Goal: Check status: Check status

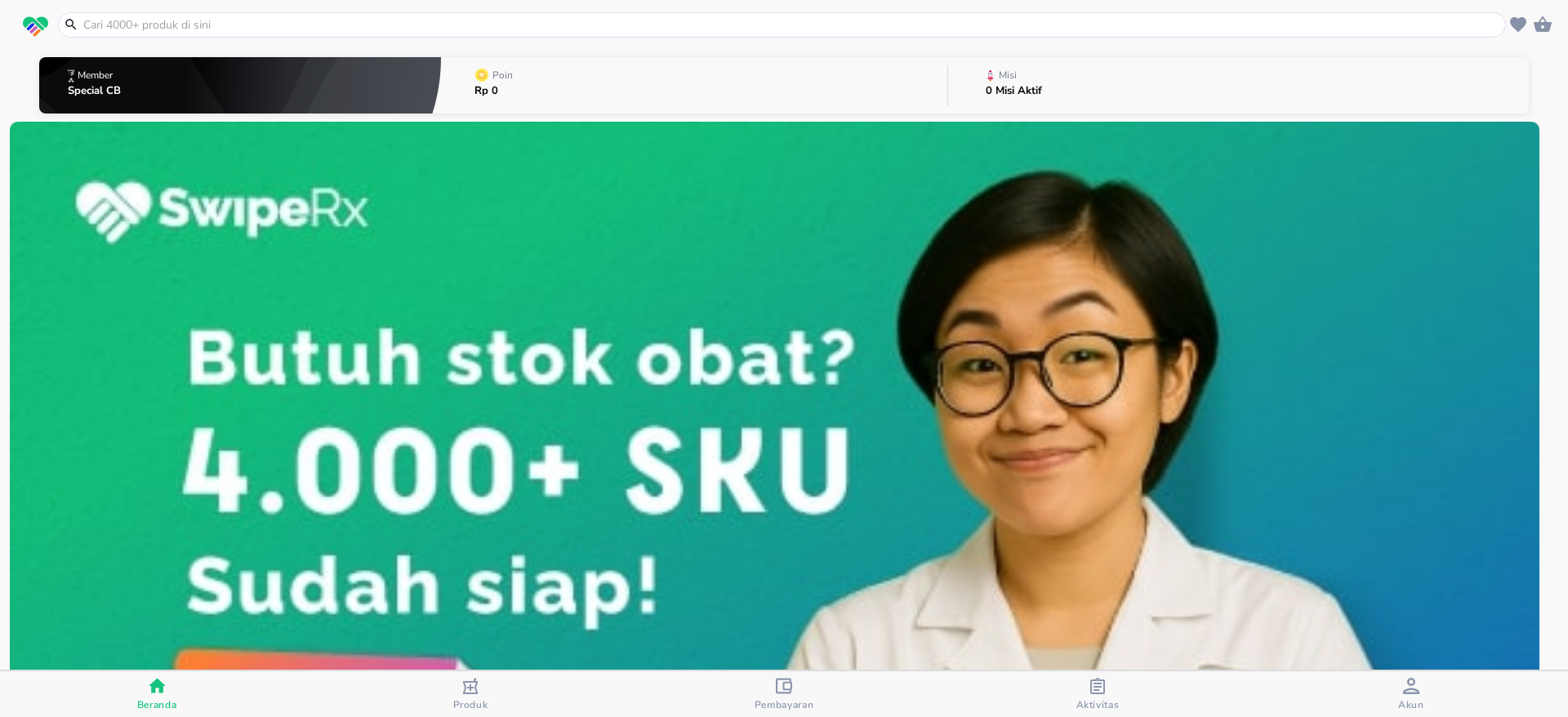
click at [1092, 701] on span "Aktivitas" at bounding box center [1098, 705] width 43 height 13
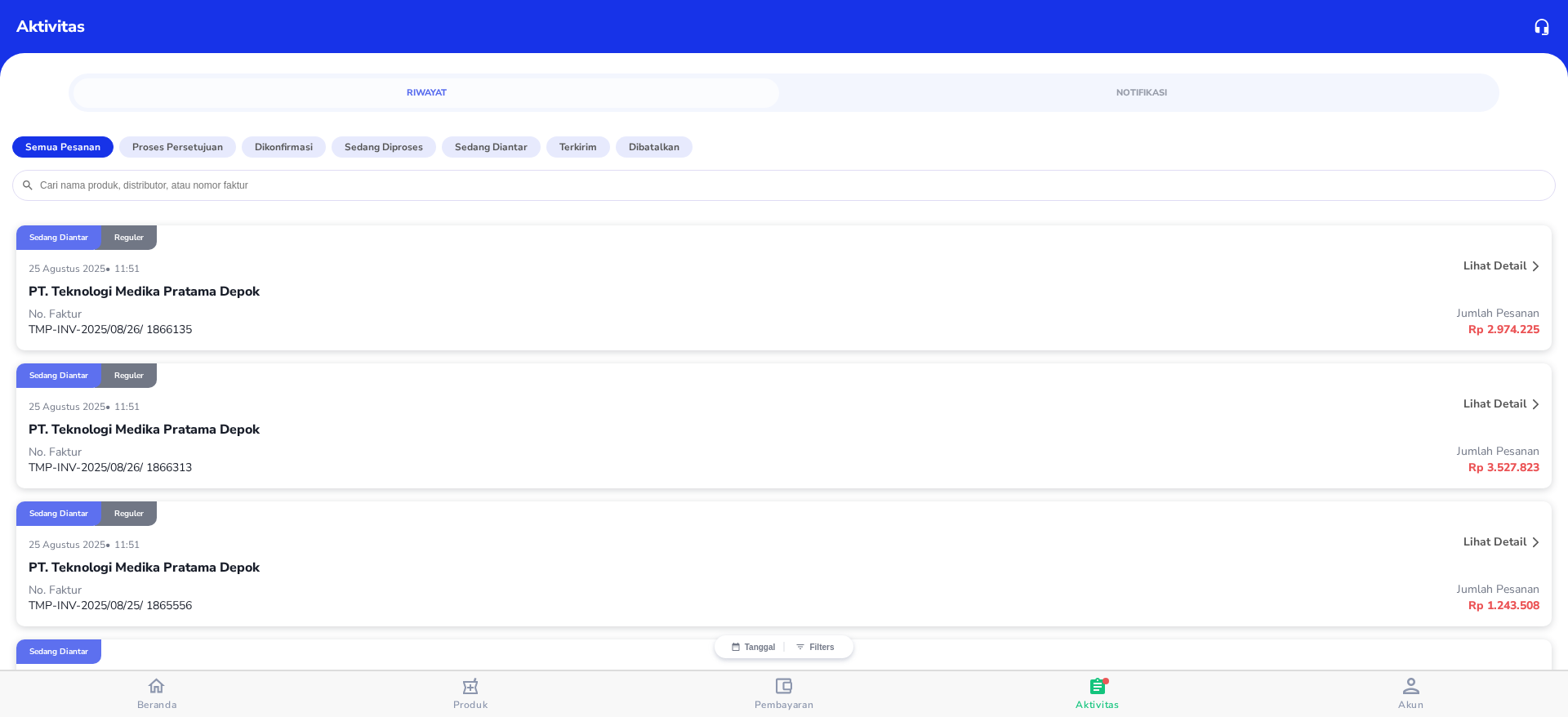
click at [1490, 267] on p "Lihat detail" at bounding box center [1495, 266] width 63 height 16
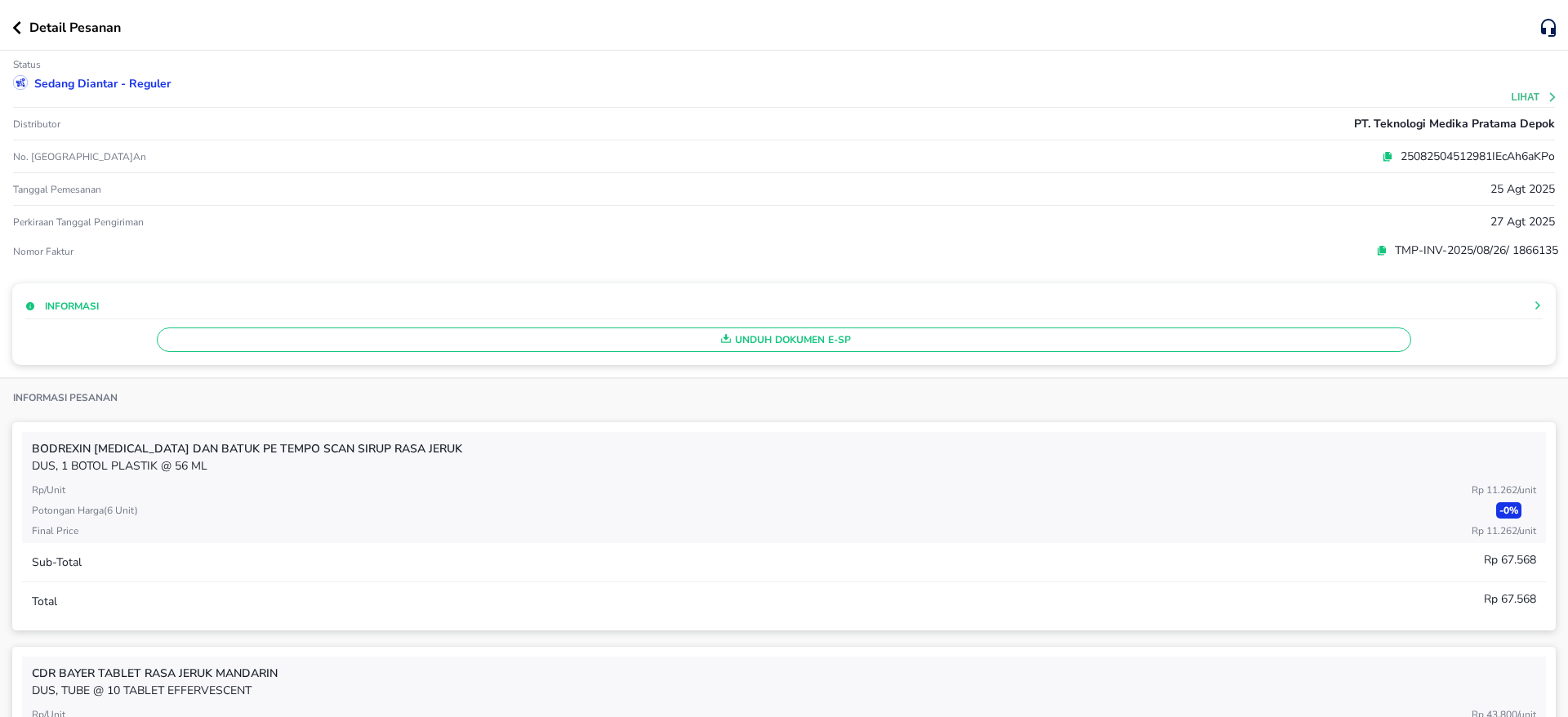
click at [1354, 145] on div "No. Pesanan 25082504512981IEcAh6aKPo" at bounding box center [784, 156] width 1542 height 33
click at [1382, 151] on icon at bounding box center [1387, 156] width 11 height 11
